Goal: Contribute content

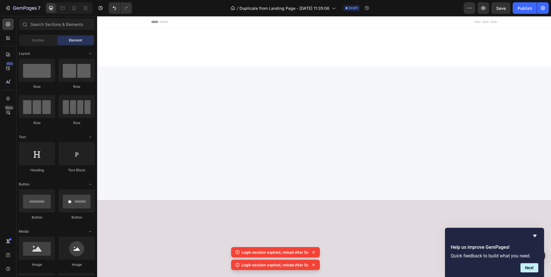
scroll to position [418, 0]
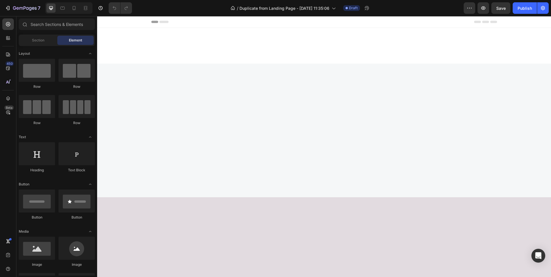
scroll to position [355, 0]
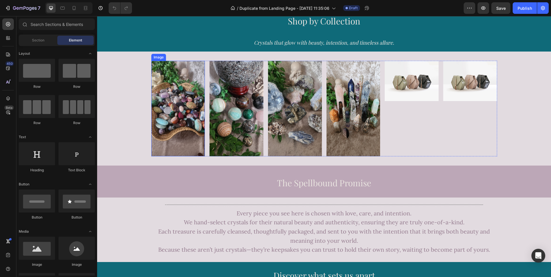
click at [179, 120] on img at bounding box center [178, 109] width 54 height 96
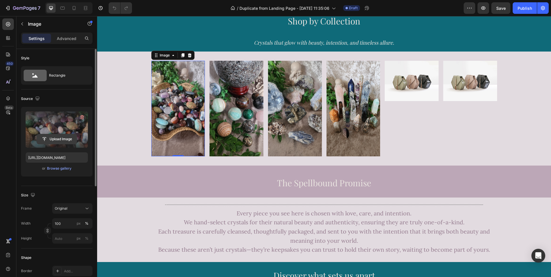
click at [56, 139] on input "file" at bounding box center [57, 139] width 40 height 10
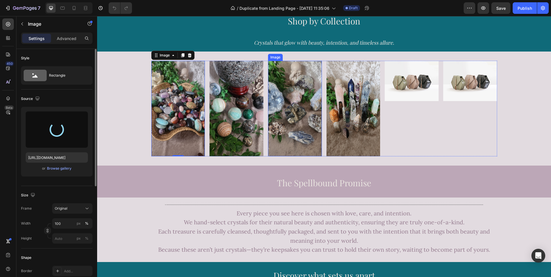
type input "[URL][DOMAIN_NAME]"
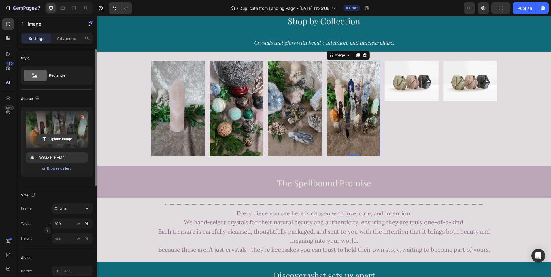
click at [58, 138] on input "file" at bounding box center [57, 139] width 40 height 10
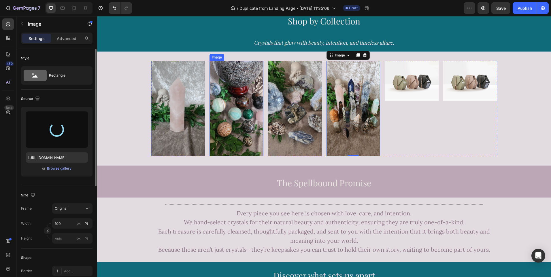
type input "[URL][DOMAIN_NAME]"
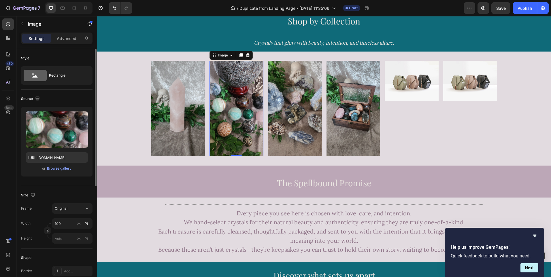
click at [238, 111] on img at bounding box center [237, 109] width 54 height 96
click at [232, 112] on img at bounding box center [237, 109] width 54 height 96
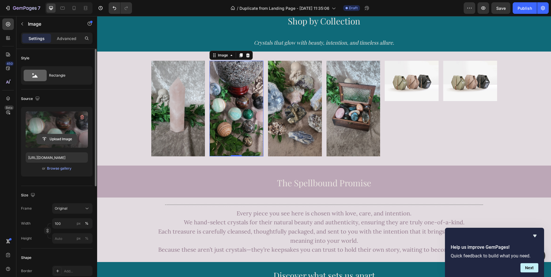
click at [57, 135] on input "file" at bounding box center [57, 139] width 40 height 10
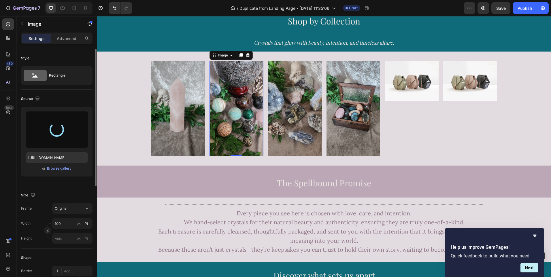
type input "[URL][DOMAIN_NAME]"
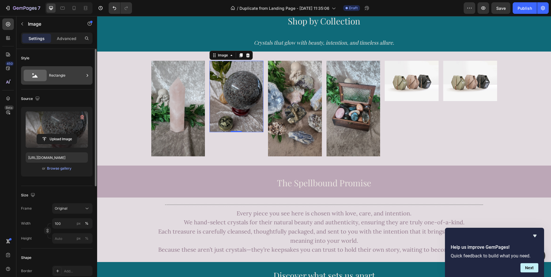
click at [85, 76] on icon at bounding box center [87, 76] width 6 height 6
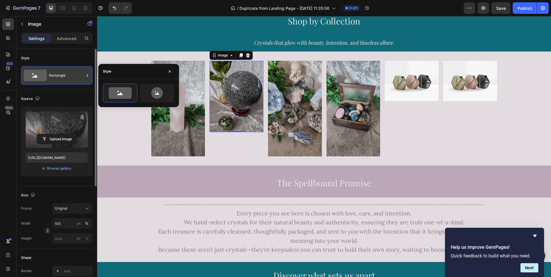
click at [61, 76] on div "Rectangle" at bounding box center [66, 75] width 35 height 13
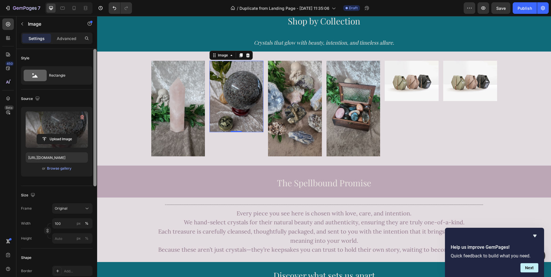
click at [95, 143] on div at bounding box center [94, 118] width 3 height 138
click at [87, 210] on icon at bounding box center [87, 209] width 6 height 6
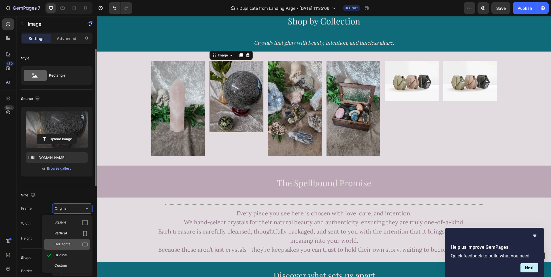
click at [85, 242] on icon at bounding box center [85, 245] width 6 height 6
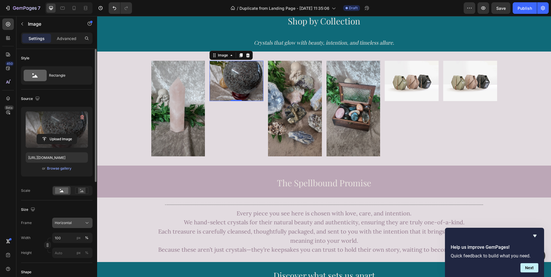
click at [87, 225] on icon at bounding box center [87, 223] width 6 height 6
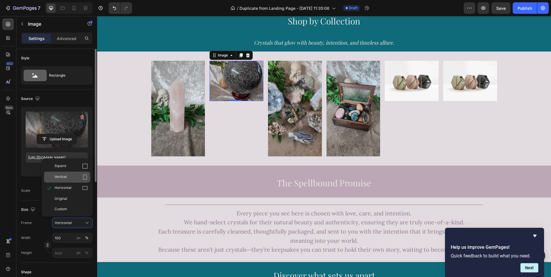
click at [85, 179] on icon at bounding box center [85, 177] width 6 height 6
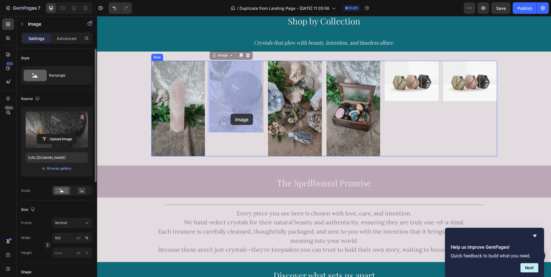
drag, startPoint x: 230, startPoint y: 104, endPoint x: 231, endPoint y: 114, distance: 9.8
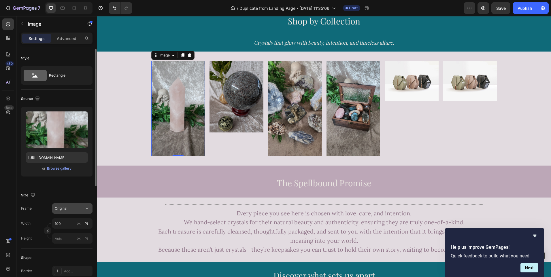
click at [88, 208] on icon at bounding box center [87, 209] width 6 height 6
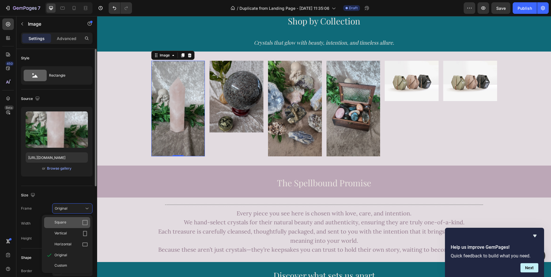
click at [85, 221] on icon at bounding box center [84, 222] width 5 height 5
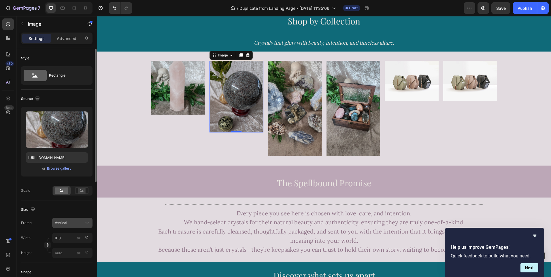
click at [84, 225] on div "Vertical" at bounding box center [72, 223] width 35 height 6
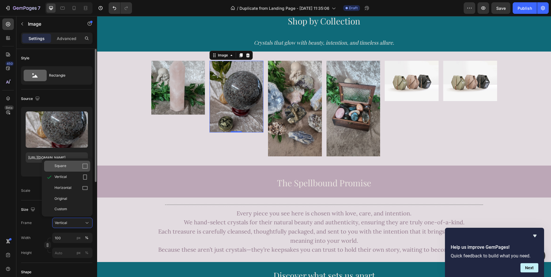
click at [84, 168] on icon at bounding box center [85, 166] width 6 height 6
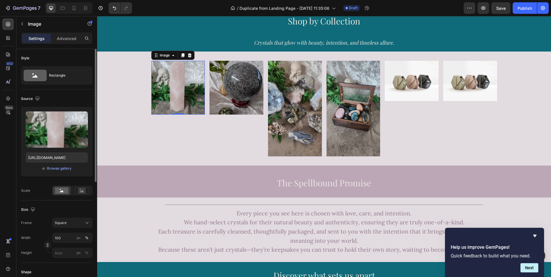
click at [175, 95] on img at bounding box center [178, 88] width 54 height 54
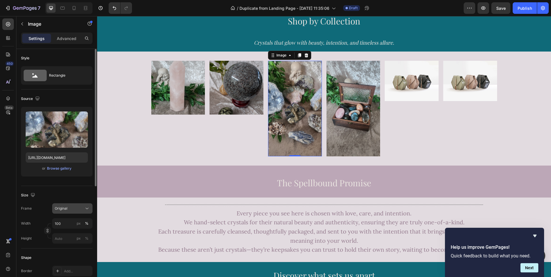
click at [89, 209] on icon at bounding box center [87, 209] width 6 height 6
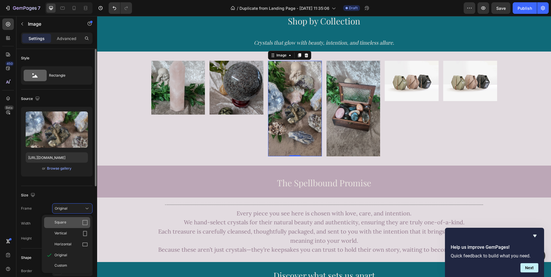
click at [86, 221] on icon at bounding box center [85, 223] width 6 height 6
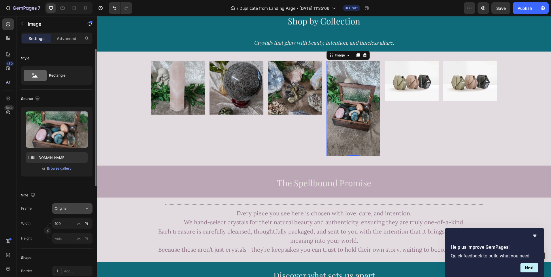
click at [86, 211] on icon at bounding box center [87, 209] width 6 height 6
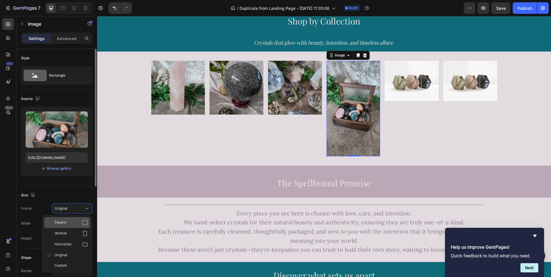
click at [84, 223] on icon at bounding box center [85, 223] width 6 height 6
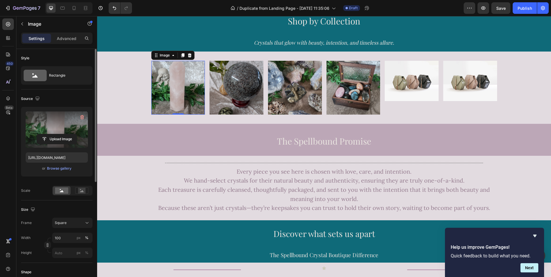
click at [49, 131] on label at bounding box center [57, 130] width 62 height 36
click at [49, 134] on input "file" at bounding box center [57, 139] width 40 height 10
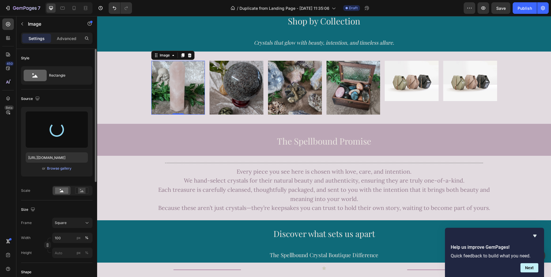
type input "[URL][DOMAIN_NAME]"
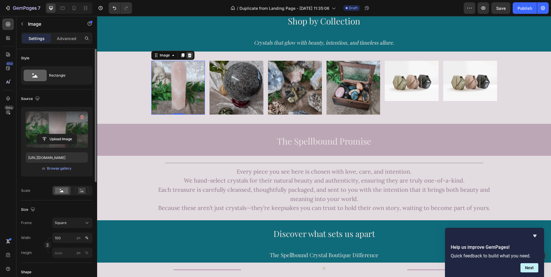
click at [188, 55] on icon at bounding box center [190, 55] width 4 height 4
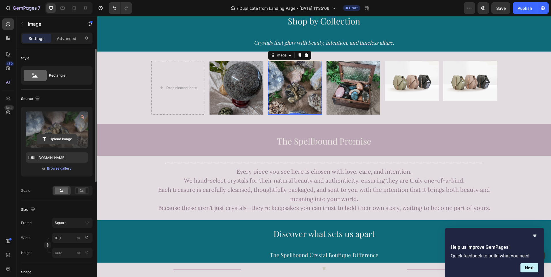
click at [59, 140] on input "file" at bounding box center [57, 139] width 40 height 10
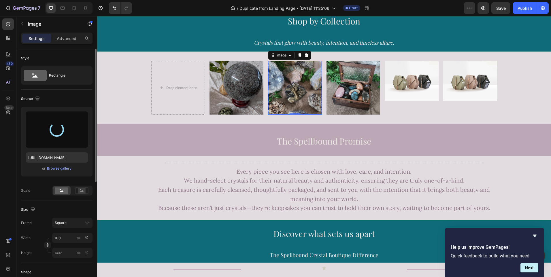
type input "[URL][DOMAIN_NAME]"
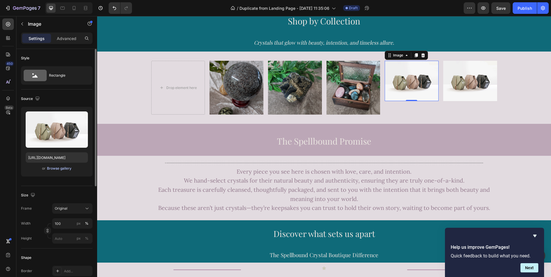
click at [57, 169] on div "Browse gallery" at bounding box center [59, 168] width 25 height 5
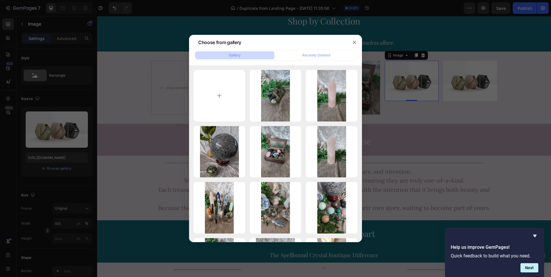
click at [235, 57] on div "Gallery" at bounding box center [235, 55] width 12 height 5
click at [220, 96] on input "file" at bounding box center [220, 96] width 52 height 52
type input "C:\fakepath\PXL_20250816_023713875.jpg"
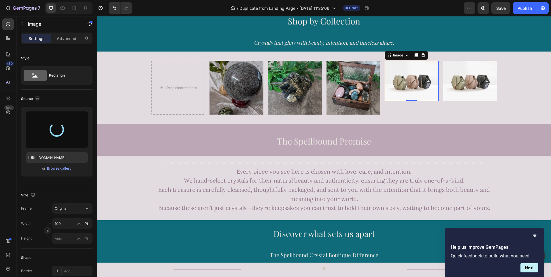
type input "[URL][DOMAIN_NAME]"
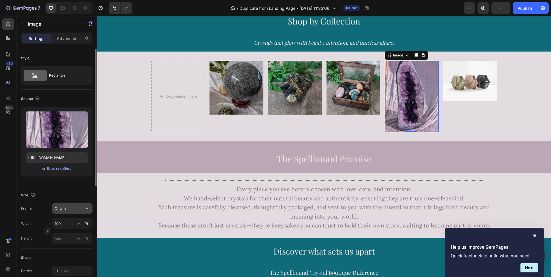
click at [87, 212] on button "Original" at bounding box center [72, 209] width 40 height 10
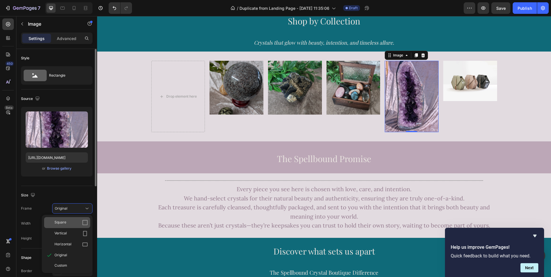
click at [84, 223] on icon at bounding box center [85, 223] width 6 height 6
